Goal: Information Seeking & Learning: Learn about a topic

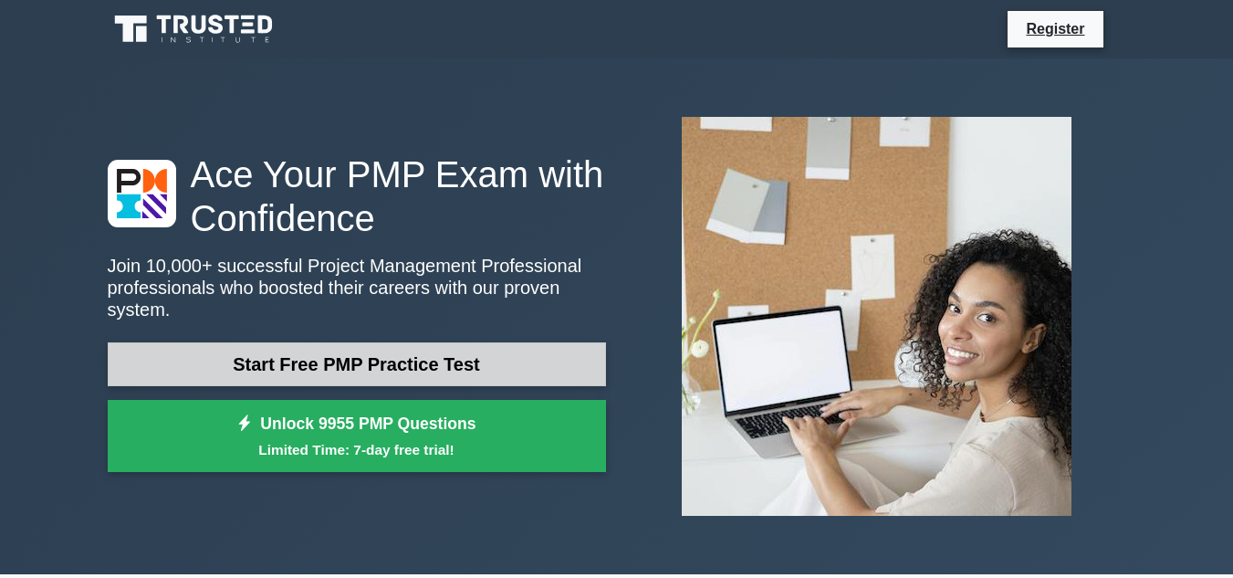
click at [307, 347] on link "Start Free PMP Practice Test" at bounding box center [357, 364] width 498 height 44
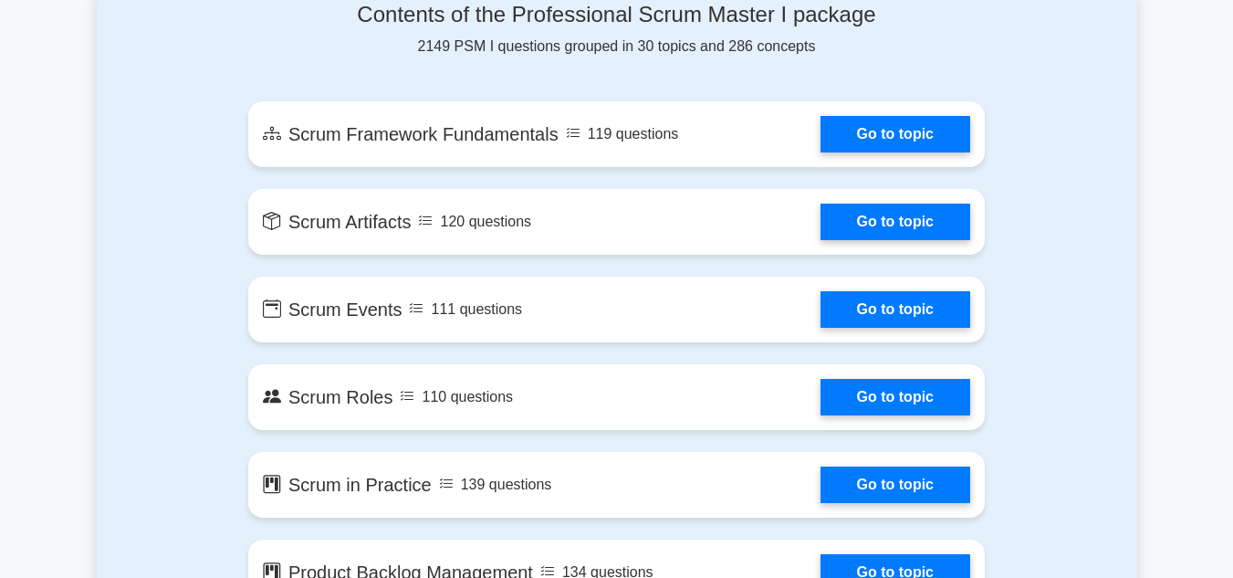
scroll to position [1004, 0]
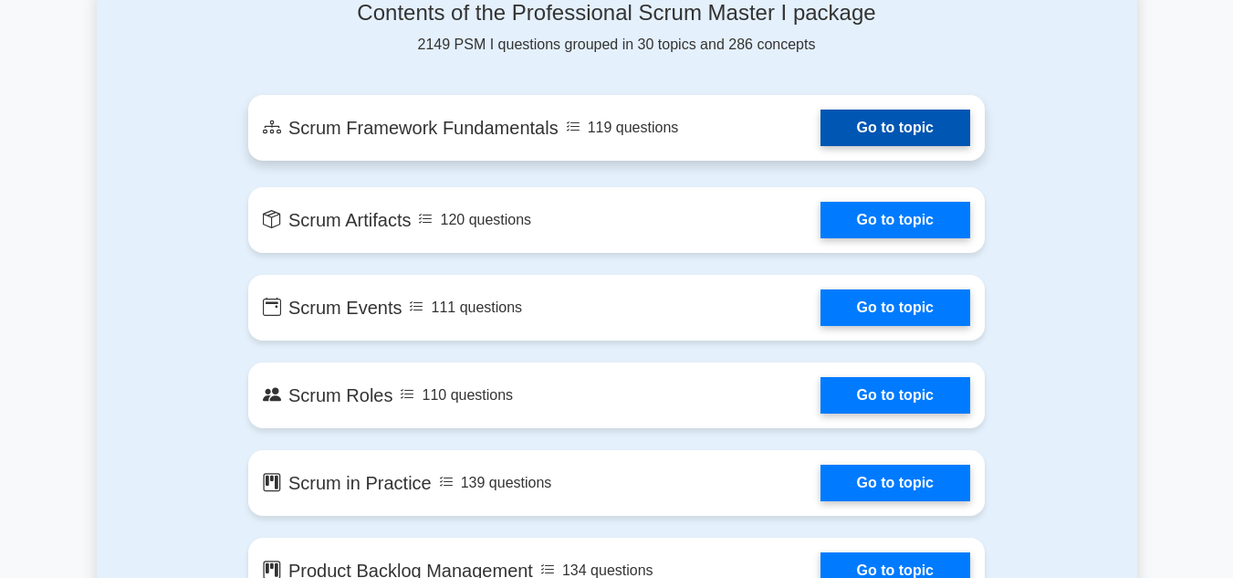
click at [914, 129] on link "Go to topic" at bounding box center [895, 128] width 150 height 37
